Goal: Task Accomplishment & Management: Use online tool/utility

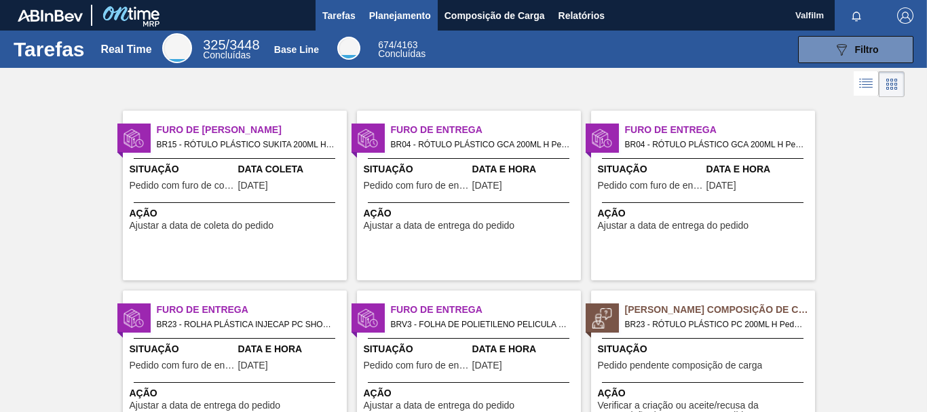
click at [405, 12] on span "Planejamento" at bounding box center [400, 15] width 62 height 16
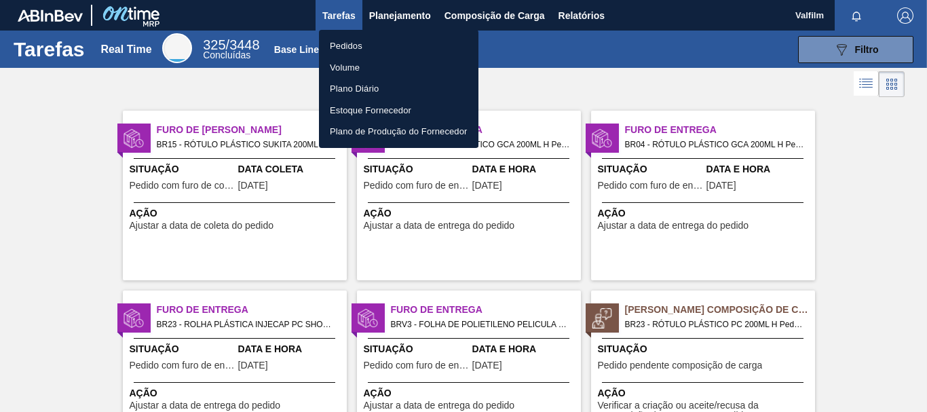
click at [346, 43] on li "Pedidos" at bounding box center [399, 46] width 160 height 22
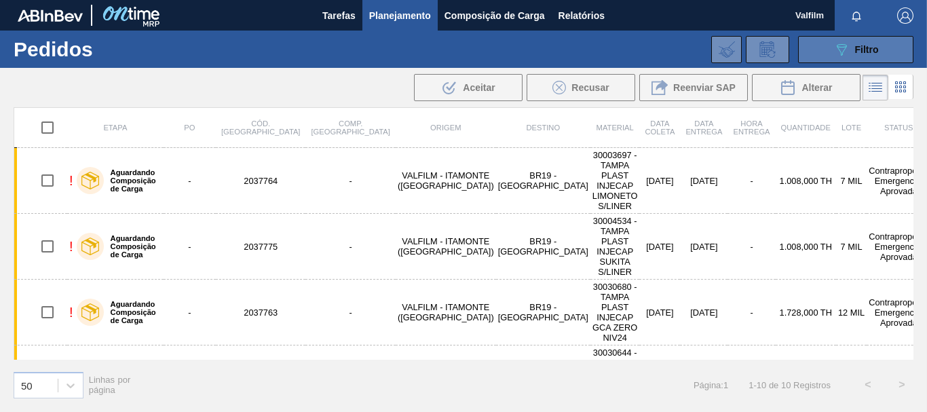
click at [831, 41] on button "089F7B8B-B2A5-4AFE-B5C0-19BA573D28AC Filtro" at bounding box center [855, 49] width 115 height 27
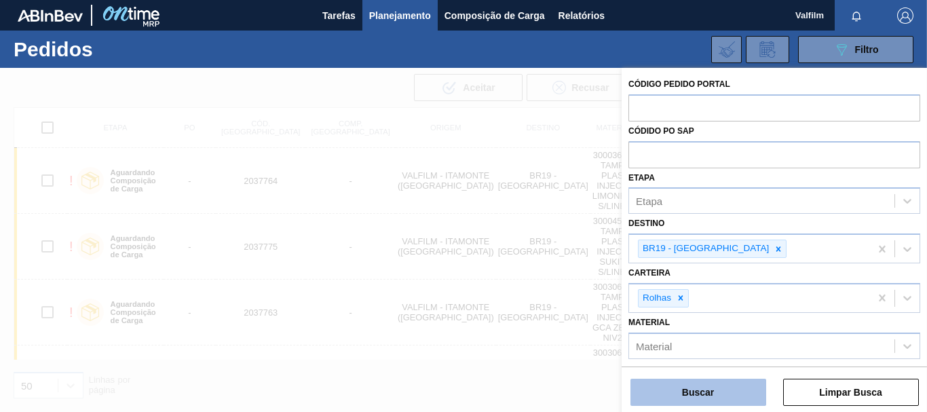
click at [709, 382] on button "Buscar" at bounding box center [699, 392] width 136 height 27
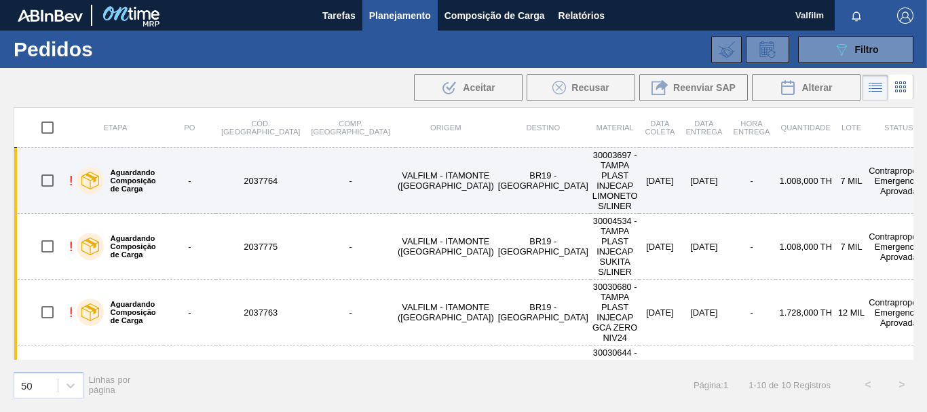
click at [867, 165] on td "Contraproposta Emergencial Aprovada" at bounding box center [899, 181] width 64 height 66
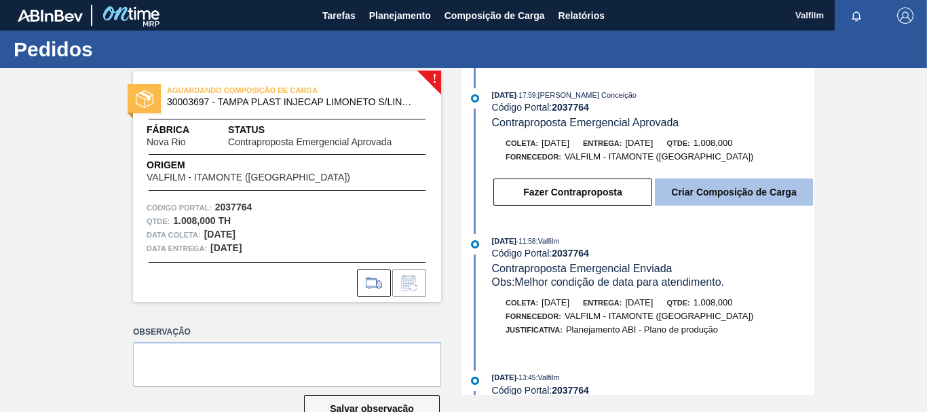
click at [730, 189] on button "Criar Composição de Carga" at bounding box center [734, 192] width 158 height 27
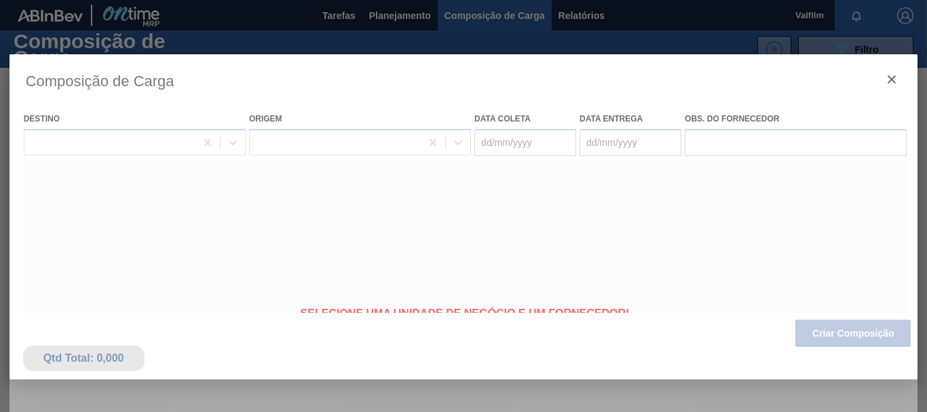
type coleta "[DATE]"
type Entrega "[DATE]"
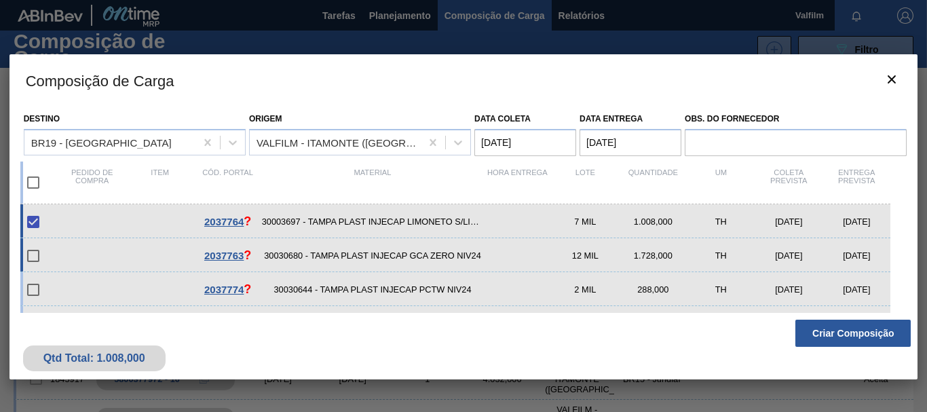
click at [843, 255] on div "[DATE]" at bounding box center [857, 255] width 68 height 10
checkbox input "true"
click at [865, 297] on div "2037774 ? 30030644 - TAMPA PLAST INJECAP PCTW NIV24 2 MIL 288,000 TH [DATE] [DA…" at bounding box center [455, 289] width 871 height 34
checkbox input "true"
drag, startPoint x: 62, startPoint y: 228, endPoint x: 67, endPoint y: 244, distance: 16.5
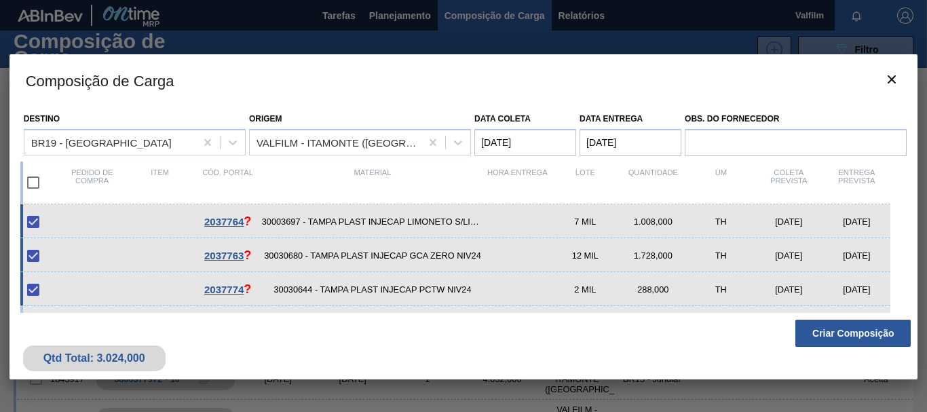
click at [62, 227] on div "2037764 ? 30003697 - TAMPA PLAST INJECAP LIMONETO S/LINER 7 MIL 1.008,000 TH [D…" at bounding box center [455, 221] width 871 height 34
checkbox input "false"
click at [48, 254] on div at bounding box center [42, 256] width 32 height 29
checkbox input "false"
click at [41, 285] on input "checkbox" at bounding box center [33, 290] width 29 height 29
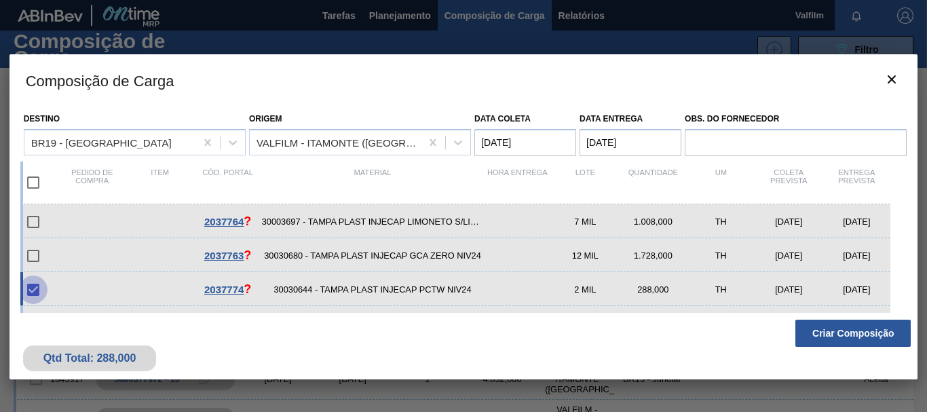
click at [29, 287] on input "checkbox" at bounding box center [33, 290] width 29 height 29
click at [35, 291] on input "checkbox" at bounding box center [33, 290] width 29 height 29
checkbox input "true"
click at [897, 68] on button "botão de ícone" at bounding box center [892, 80] width 33 height 33
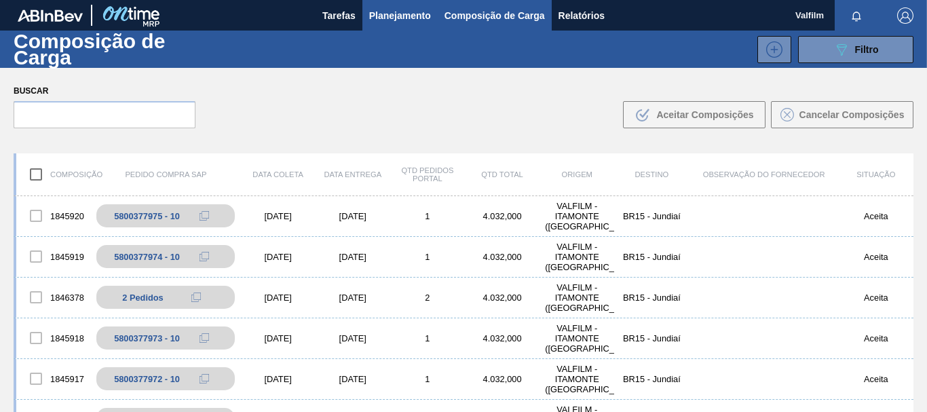
click at [372, 14] on span "Planejamento" at bounding box center [400, 15] width 62 height 16
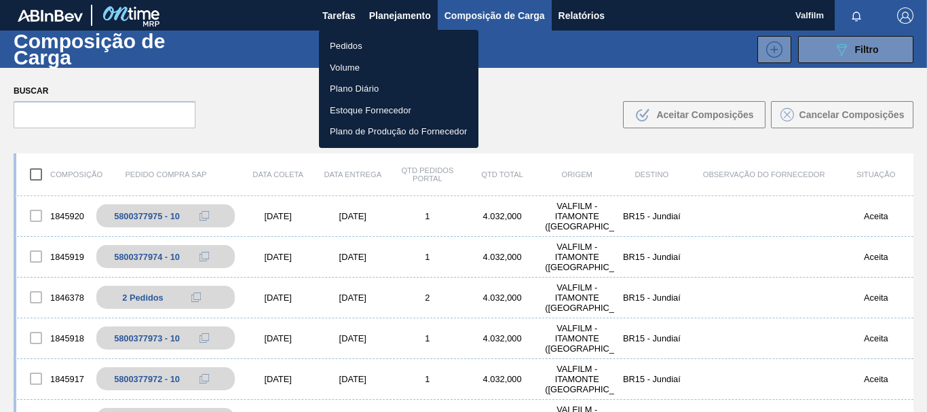
click at [348, 42] on li "Pedidos" at bounding box center [399, 46] width 160 height 22
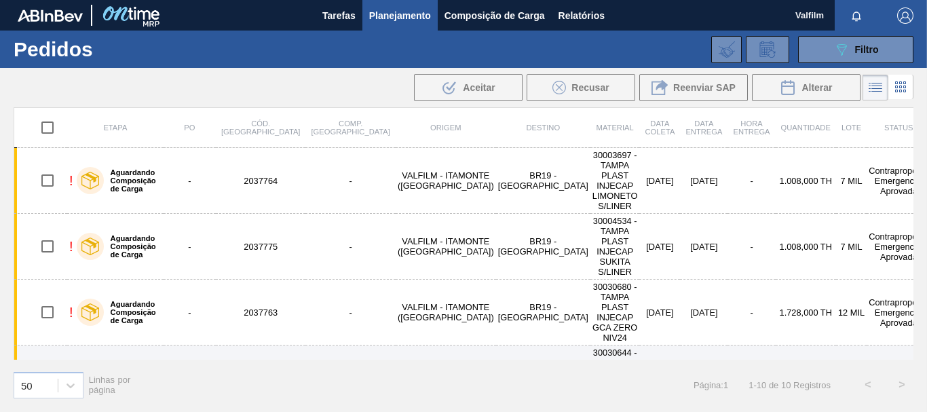
click at [867, 345] on td "Contraproposta Emergencial Aprovada" at bounding box center [899, 378] width 64 height 66
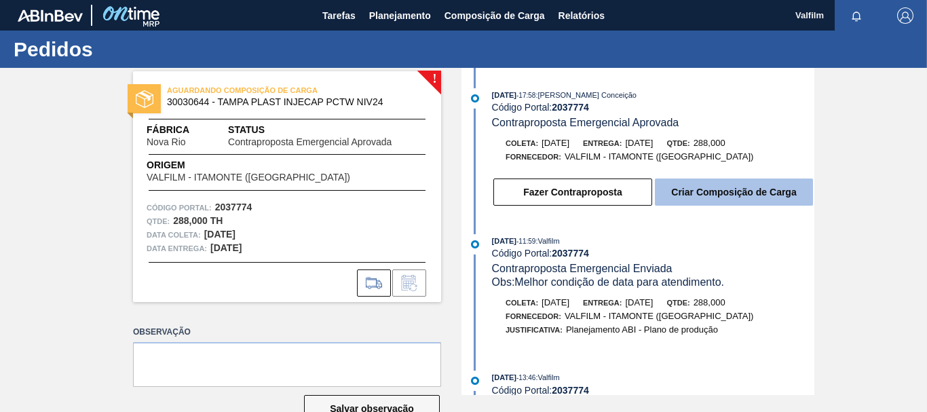
click at [709, 191] on button "Criar Composição de Carga" at bounding box center [734, 192] width 158 height 27
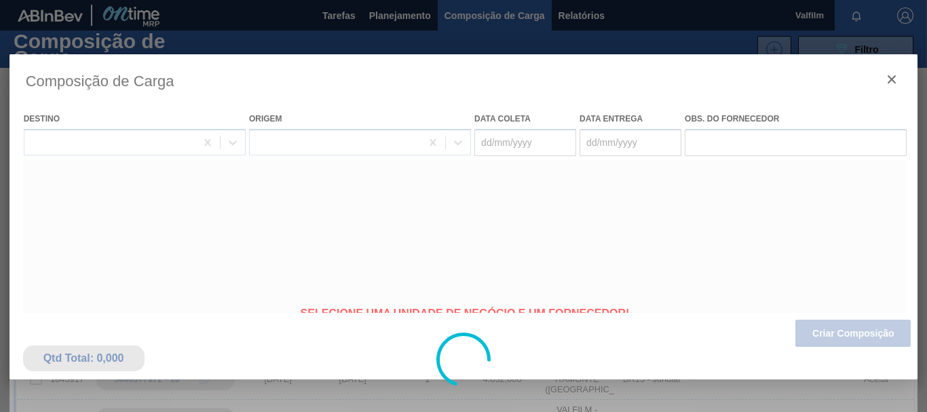
type coleta "[DATE]"
type Entrega "[DATE]"
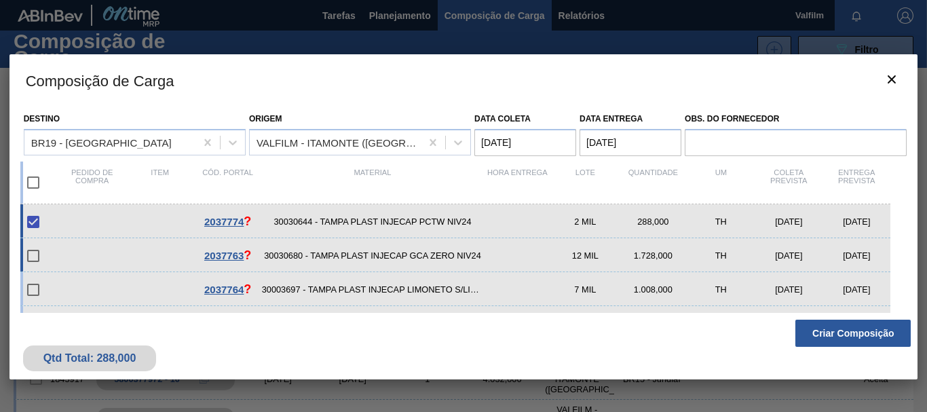
click at [445, 256] on span "30030680 - TAMPA PLAST INJECAP GCA ZERO NIV24" at bounding box center [373, 255] width 222 height 10
checkbox input "true"
click at [335, 295] on div "2037764 ? 30003697 - TAMPA PLAST INJECAP LIMONETO S/LINER 7 MIL 1.008,000 TH [D…" at bounding box center [455, 289] width 871 height 34
checkbox input "true"
click at [34, 179] on input "checkbox" at bounding box center [33, 182] width 29 height 29
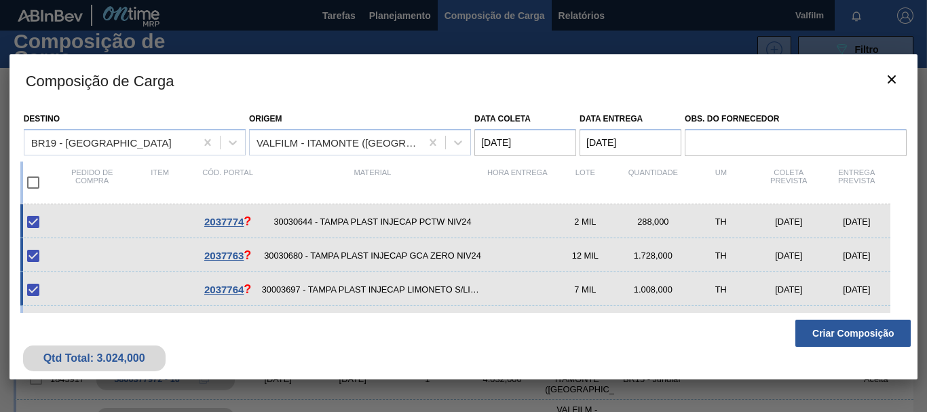
checkbox input "true"
click at [31, 179] on input "checkbox" at bounding box center [33, 182] width 29 height 29
checkbox input "false"
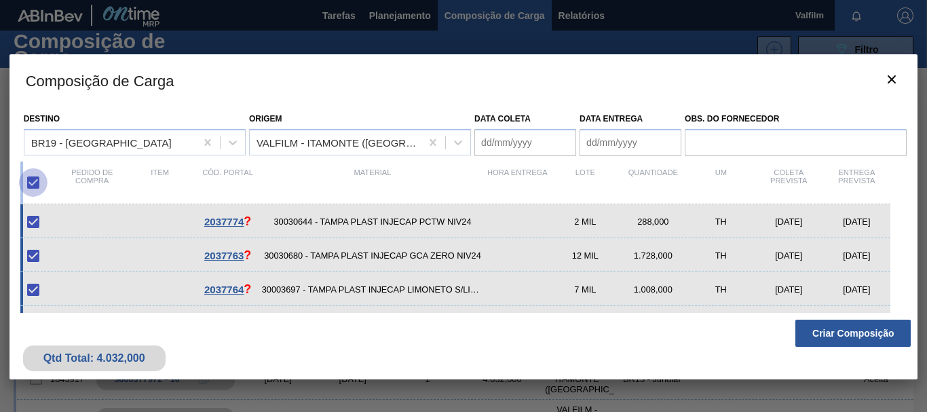
checkbox input "false"
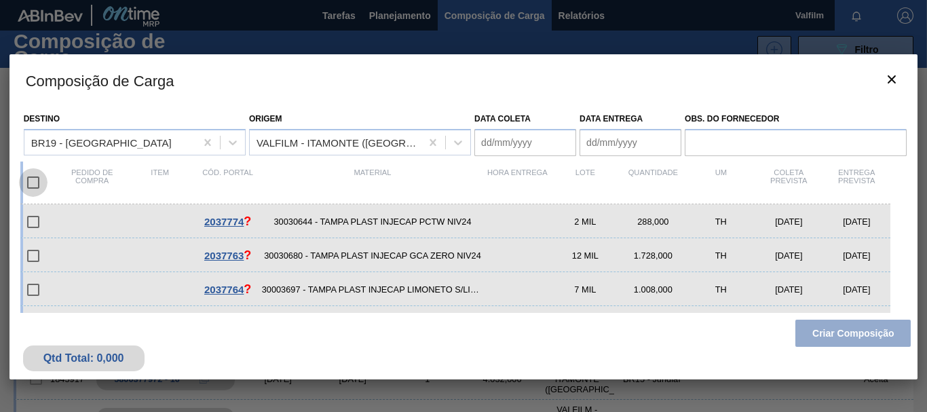
click at [31, 179] on input "checkbox" at bounding box center [33, 182] width 29 height 29
checkbox input "true"
type coleta "[DATE]"
type Entrega "[DATE]"
checkbox input "true"
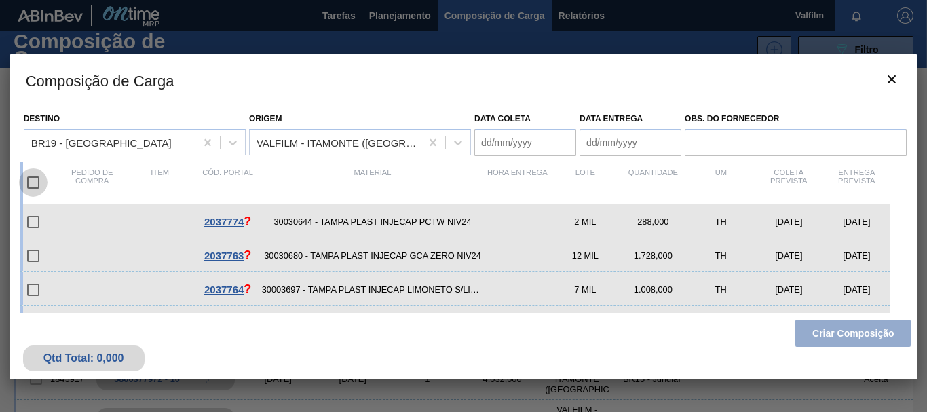
checkbox input "true"
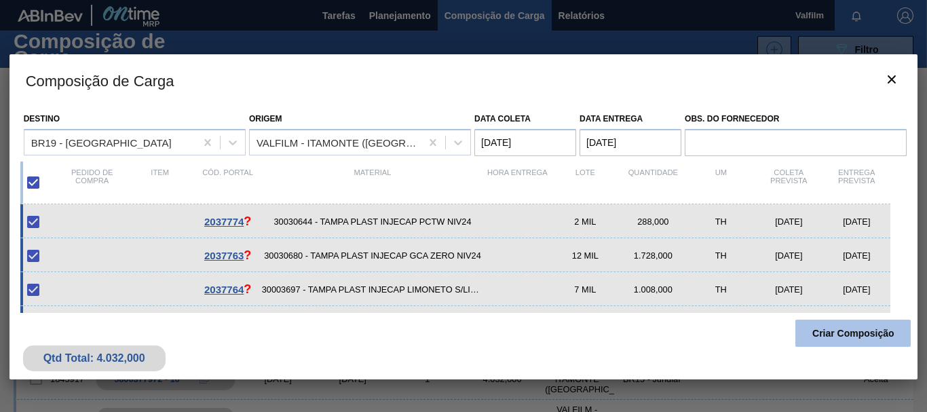
click at [831, 335] on button "Criar Composição" at bounding box center [852, 333] width 115 height 27
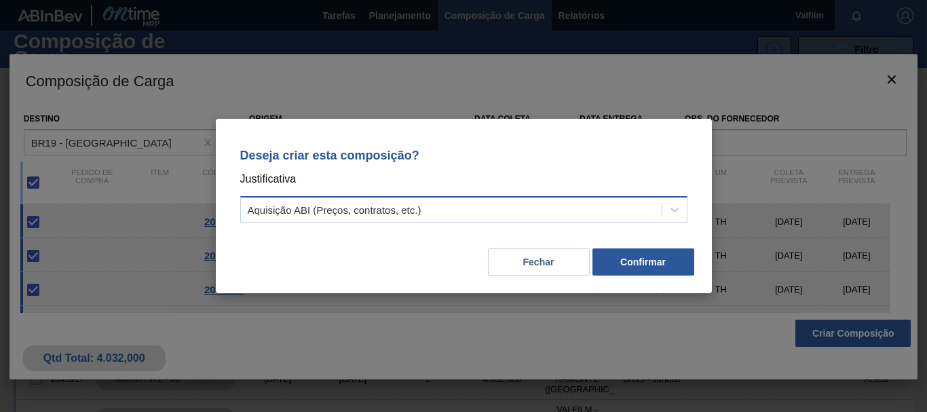
click at [557, 204] on div "Aquisição ABI (Preços, contratos, etc.)" at bounding box center [451, 210] width 421 height 20
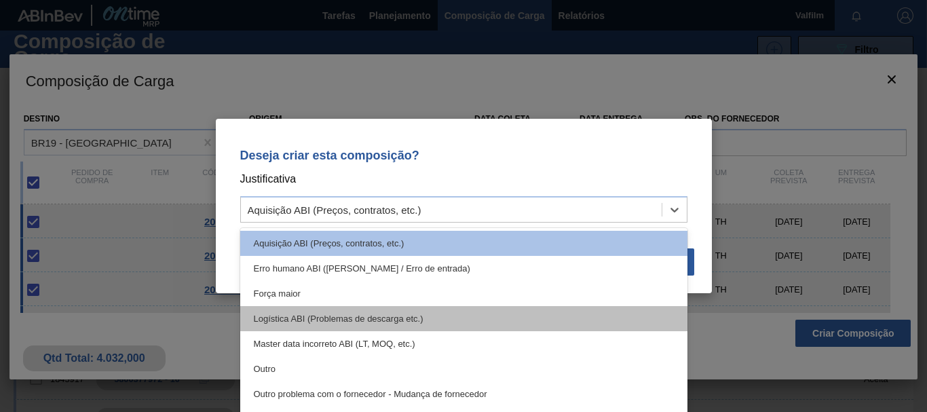
scroll to position [254, 0]
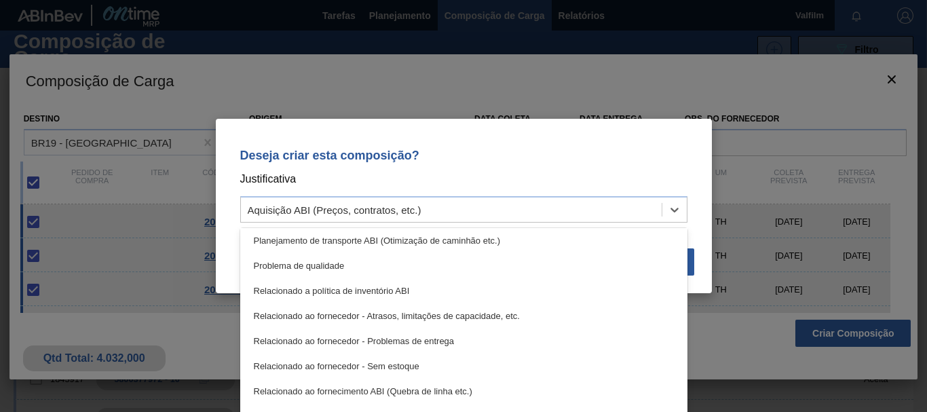
click at [485, 242] on div "Planejamento de transporte ABI (Otimização de caminhão etc.)" at bounding box center [463, 240] width 447 height 25
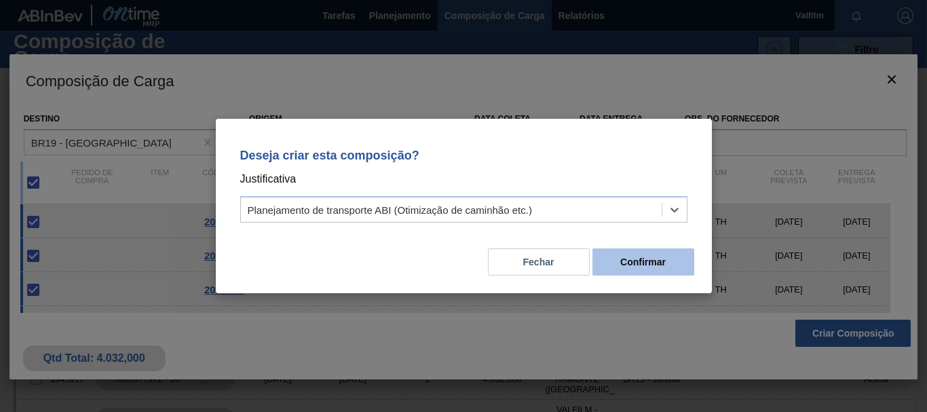
click at [652, 257] on button "Confirmar" at bounding box center [644, 261] width 102 height 27
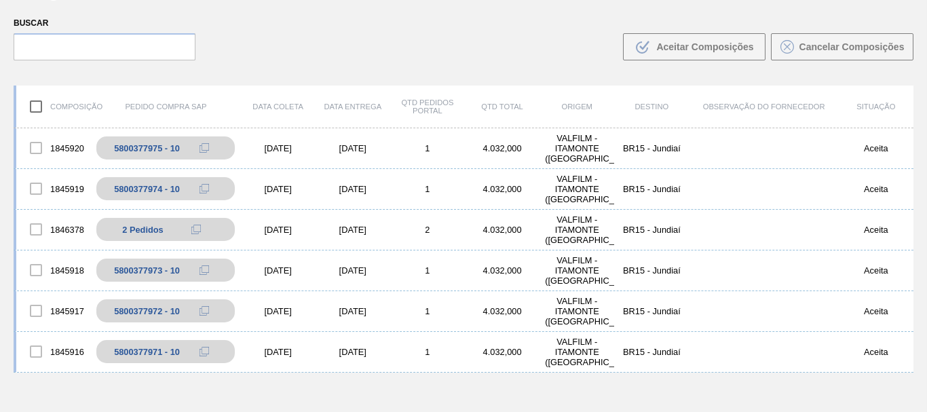
scroll to position [0, 0]
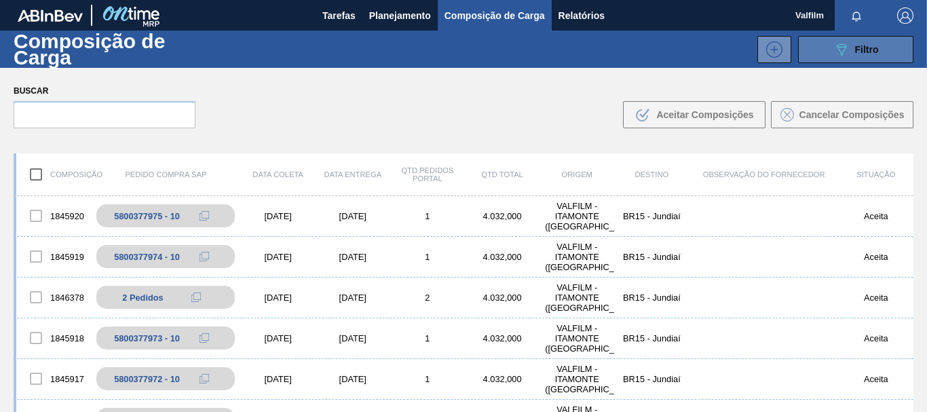
click at [814, 45] on button "089F7B8B-B2A5-4AFE-B5C0-19BA573D28AC Filtro" at bounding box center [855, 49] width 115 height 27
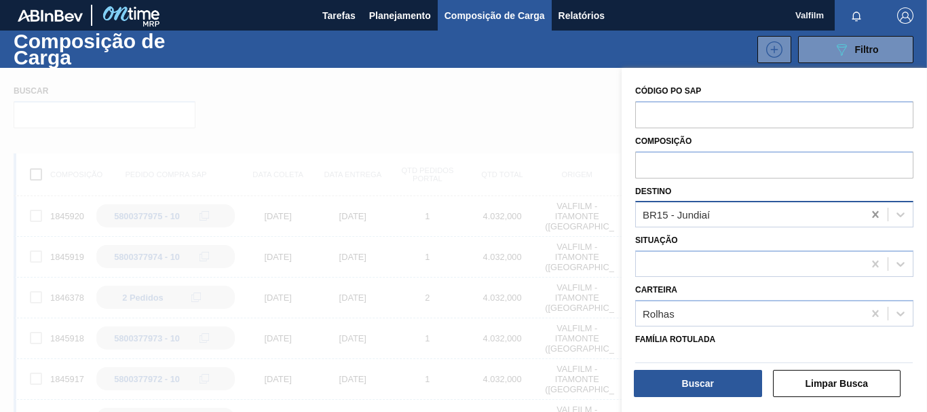
click at [879, 218] on icon at bounding box center [876, 215] width 14 height 14
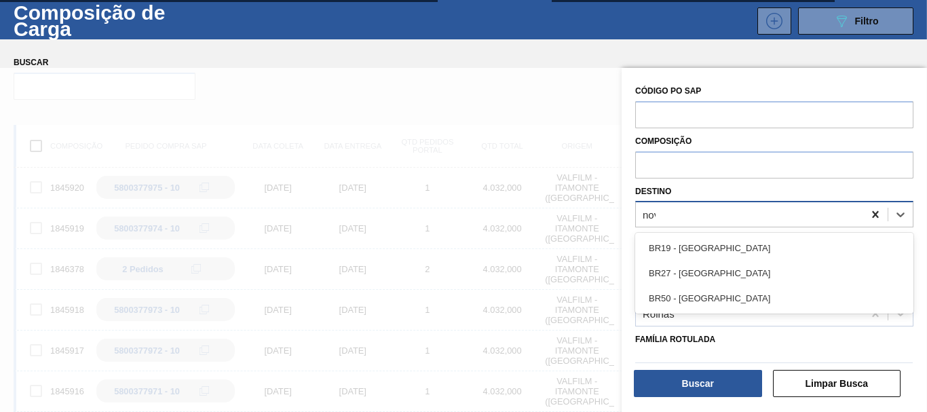
scroll to position [30, 0]
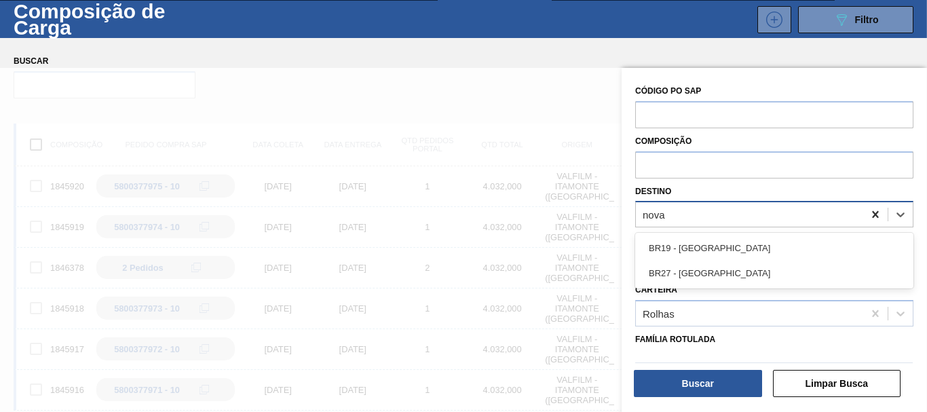
type input "nova r"
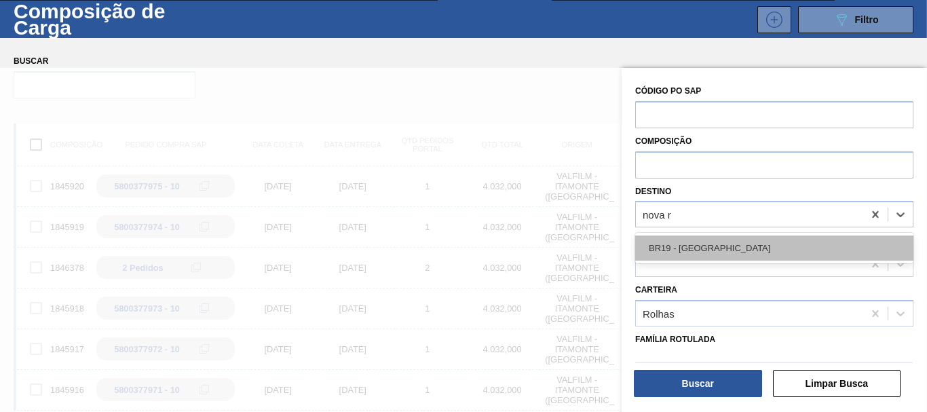
click at [768, 239] on div "BR19 - [GEOGRAPHIC_DATA]" at bounding box center [774, 248] width 278 height 25
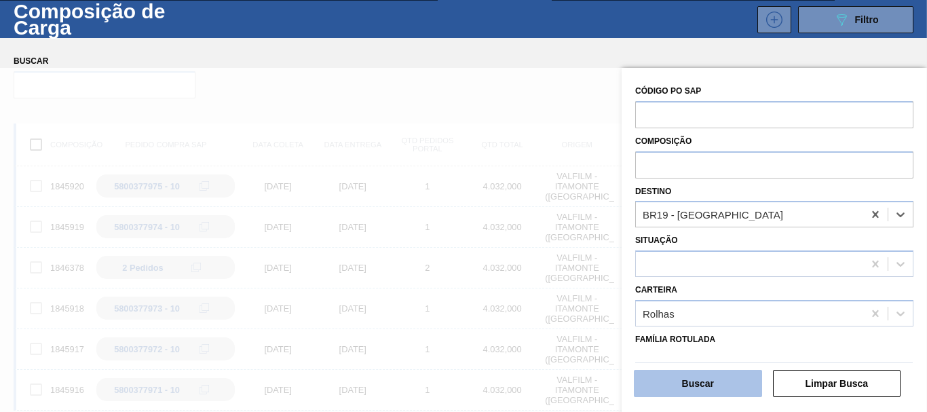
click at [724, 374] on button "Buscar" at bounding box center [698, 383] width 128 height 27
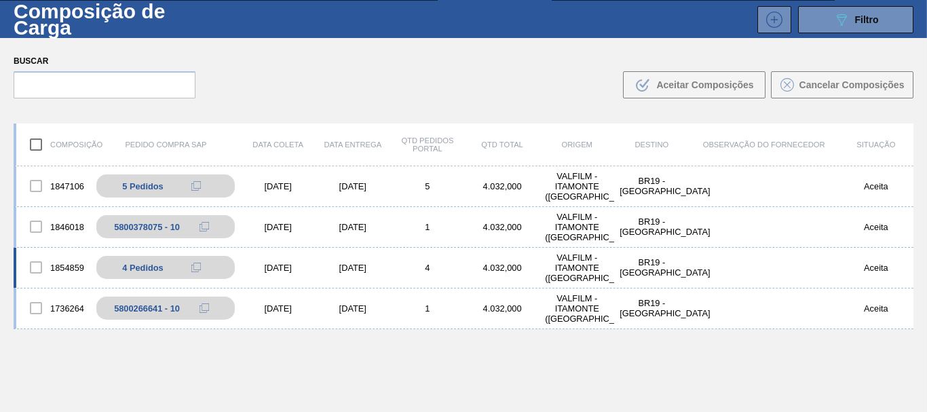
click at [455, 269] on div "4" at bounding box center [427, 268] width 75 height 10
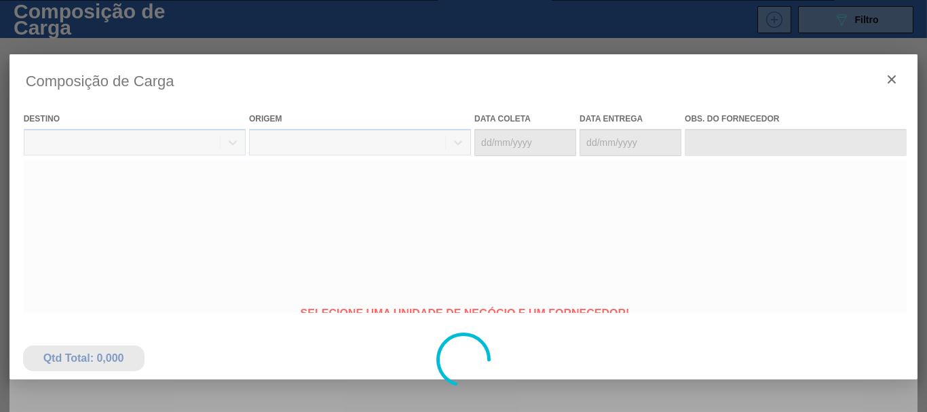
type coleta "[DATE]"
type Entrega "[DATE]"
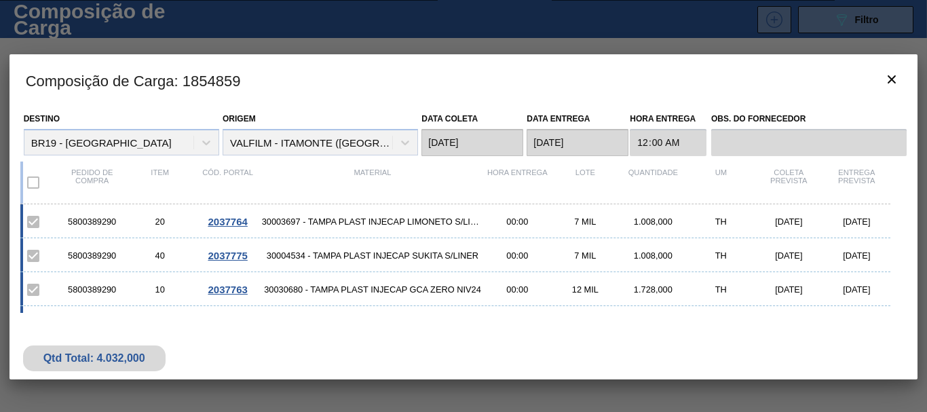
click at [102, 221] on div "5800389290" at bounding box center [92, 222] width 68 height 10
copy div "5800389290"
click at [885, 74] on icon "botão de ícone" at bounding box center [892, 79] width 16 height 16
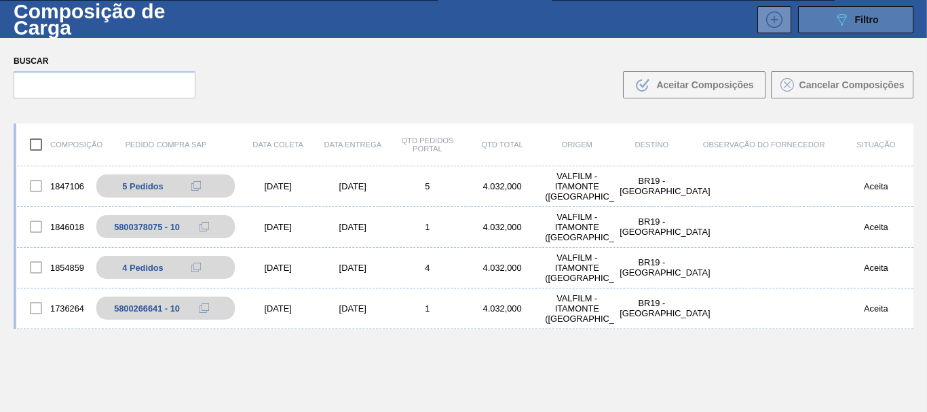
click at [856, 6] on button "089F7B8B-B2A5-4AFE-B5C0-19BA573D28AC Filtro" at bounding box center [855, 19] width 115 height 27
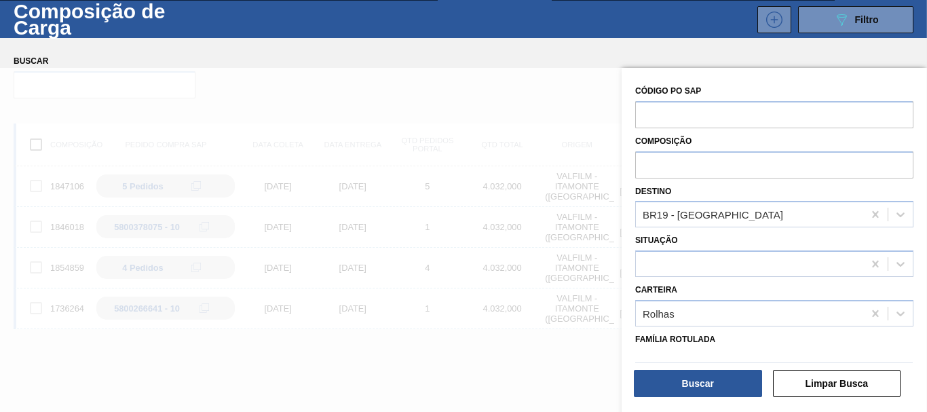
click at [310, 62] on div "Buscar .b{fill:var(--color-action-default)} Aceitar Composições Cancelar Compos…" at bounding box center [463, 75] width 927 height 74
click at [307, 37] on div "Composição de Carga 089F7B8B-B2A5-4AFE-B5C0-19BA573D28AC Filtro" at bounding box center [463, 19] width 927 height 37
click at [571, 67] on div "Buscar .b{fill:var(--color-action-default)} Aceitar Composições Cancelar Compos…" at bounding box center [463, 75] width 927 height 74
click at [862, 17] on span "Filtro" at bounding box center [867, 19] width 24 height 11
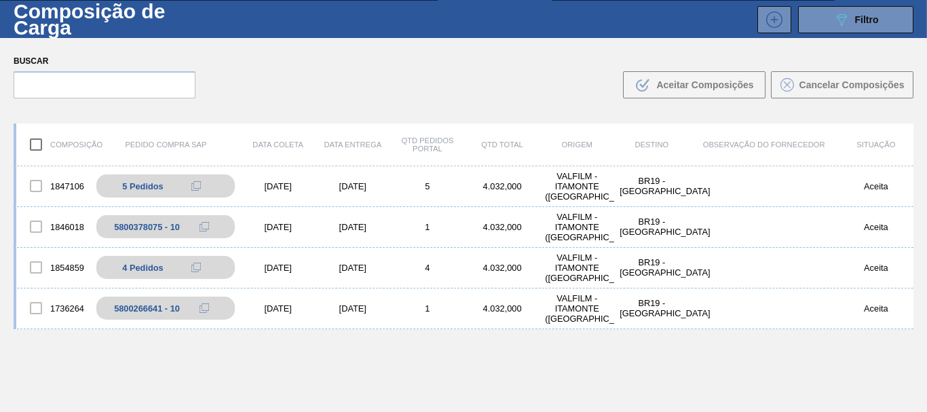
click at [69, 20] on h1 "Composição de Carga" at bounding box center [118, 18] width 209 height 31
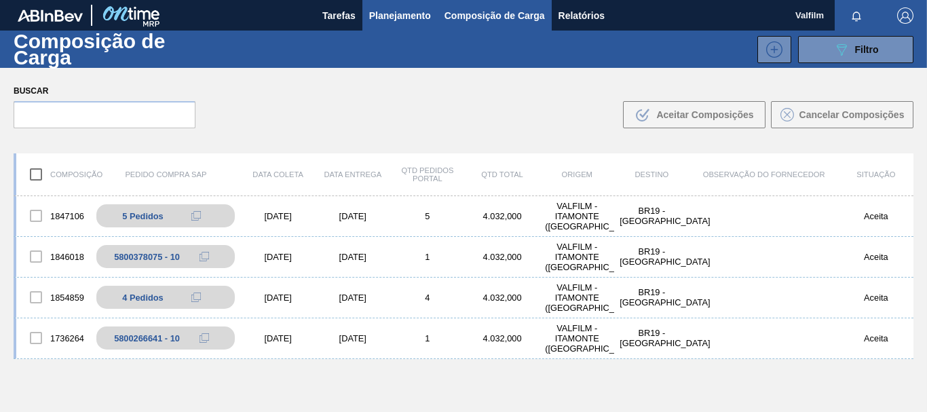
click at [402, 22] on span "Planejamento" at bounding box center [400, 15] width 62 height 16
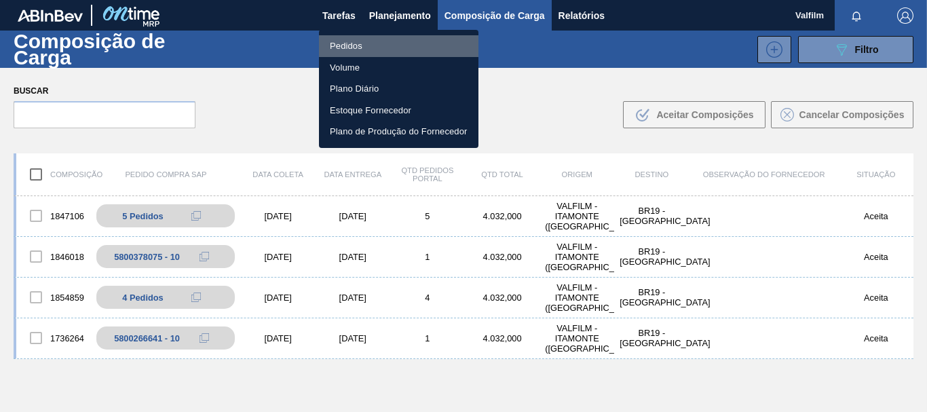
click at [359, 42] on li "Pedidos" at bounding box center [399, 46] width 160 height 22
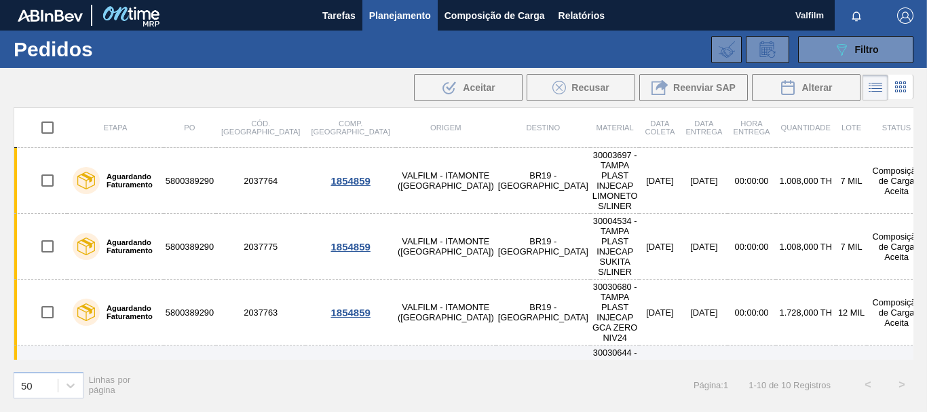
click at [875, 345] on td "Composição de Carga Aceita" at bounding box center [897, 378] width 60 height 66
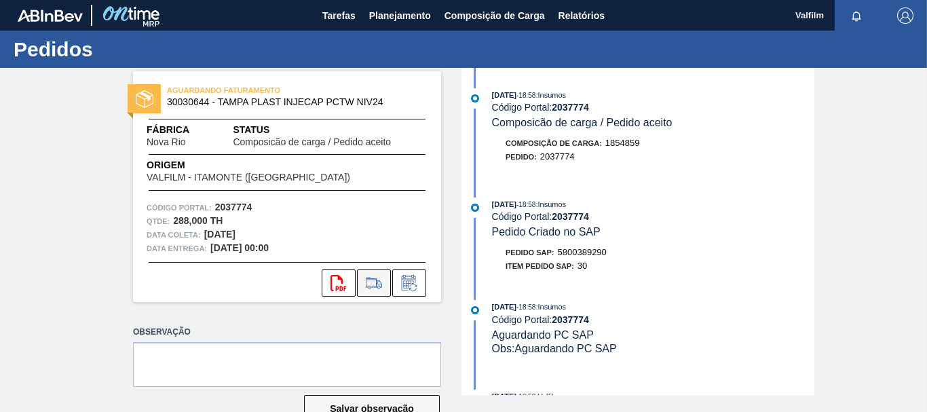
click at [373, 282] on icon at bounding box center [374, 283] width 22 height 16
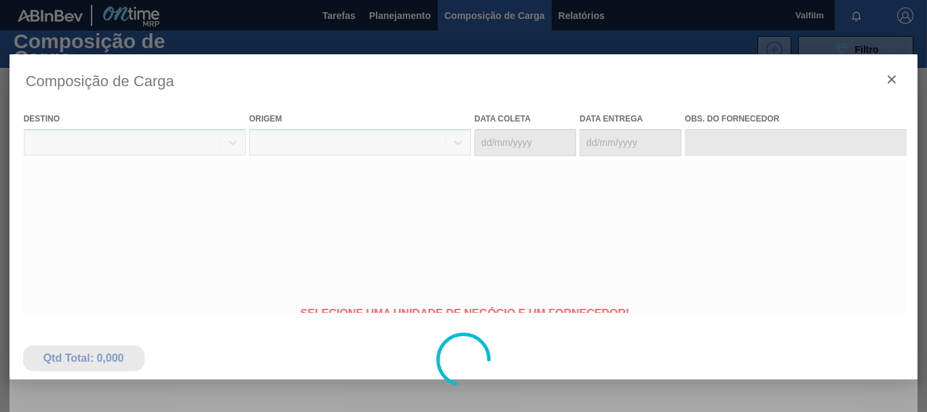
type coleta "[DATE]"
type Entrega "[DATE]"
